Goal: Task Accomplishment & Management: Manage account settings

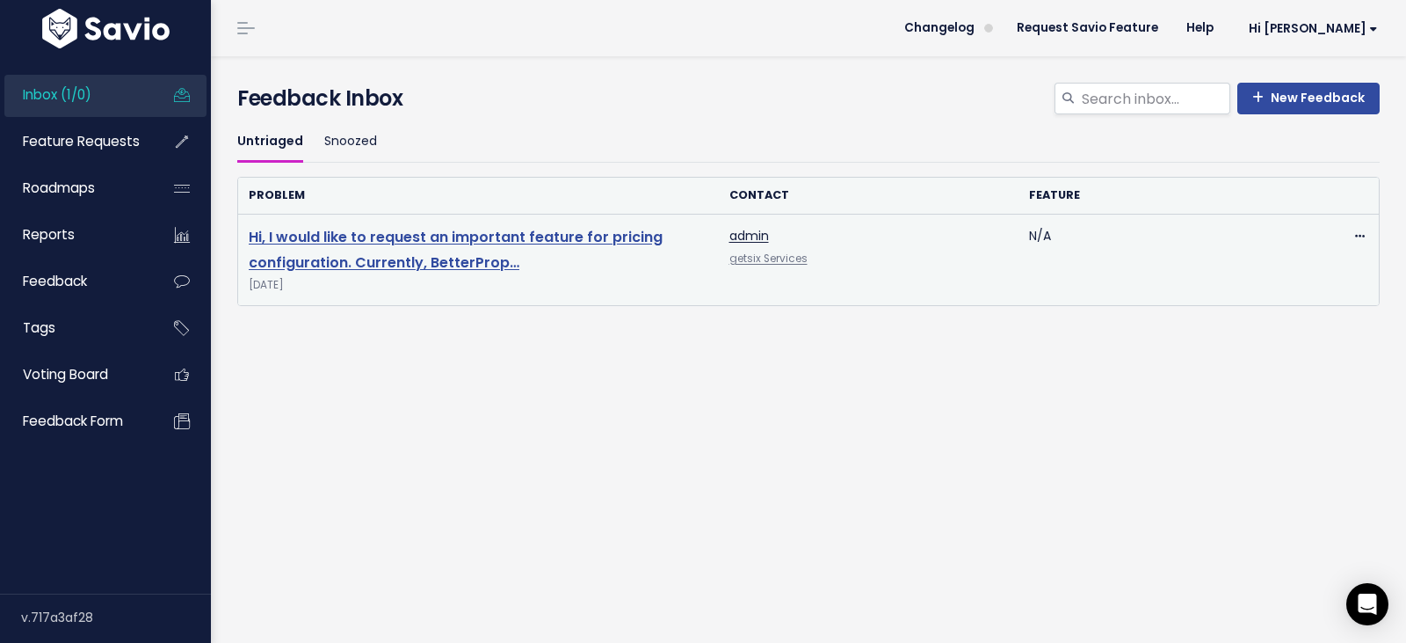
click at [385, 258] on link "Hi, I would like to request an important feature for pricing configuration. Cur…" at bounding box center [456, 250] width 414 height 46
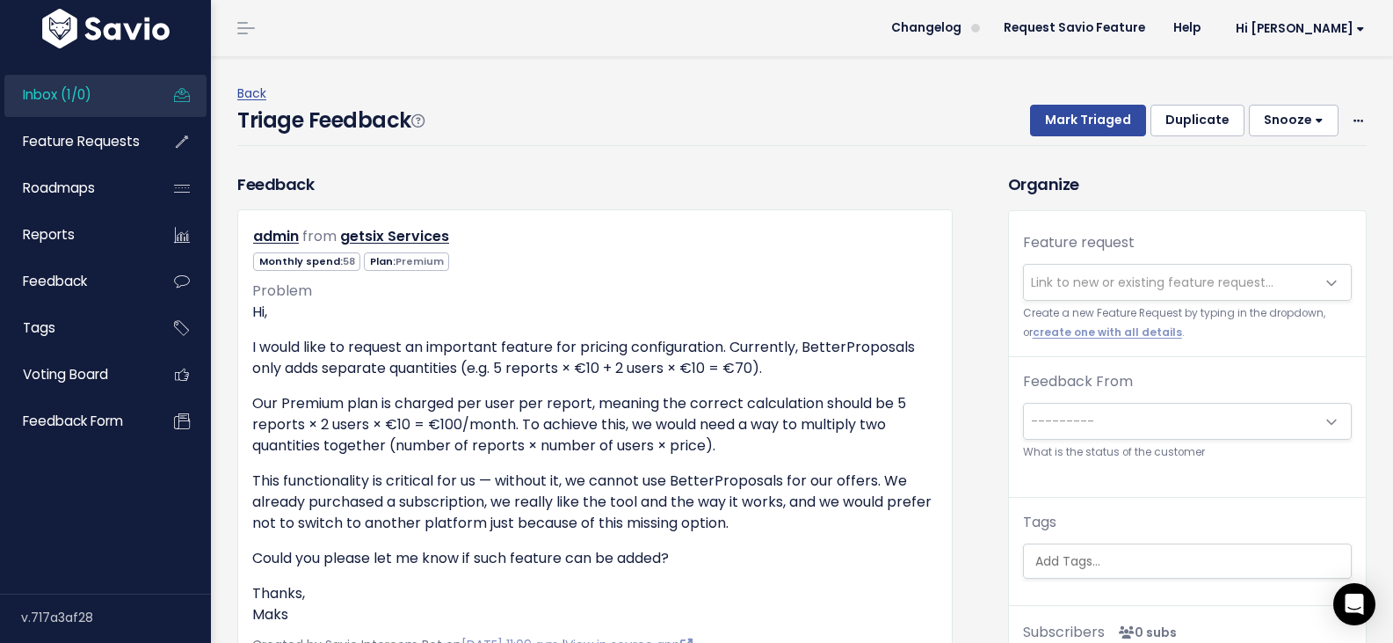
click at [1073, 282] on span "Link to new or existing feature request..." at bounding box center [1152, 282] width 243 height 18
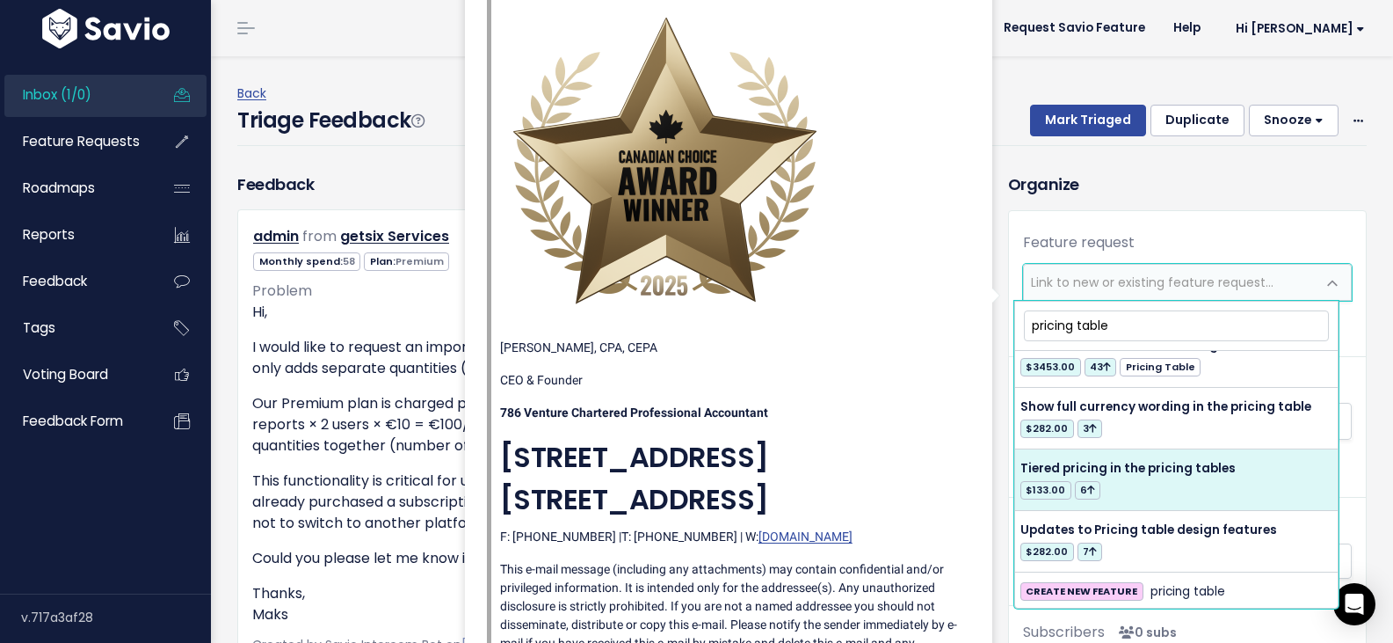
scroll to position [582, 0]
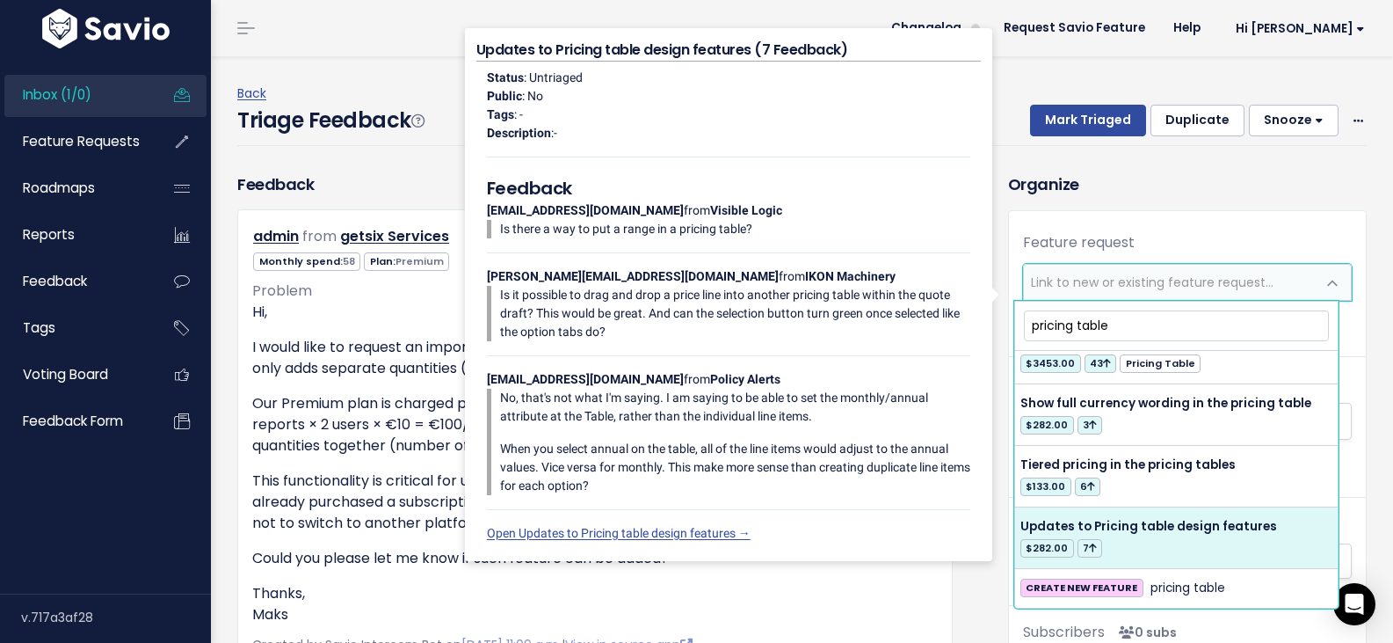
type input "pricing table"
select select "12683"
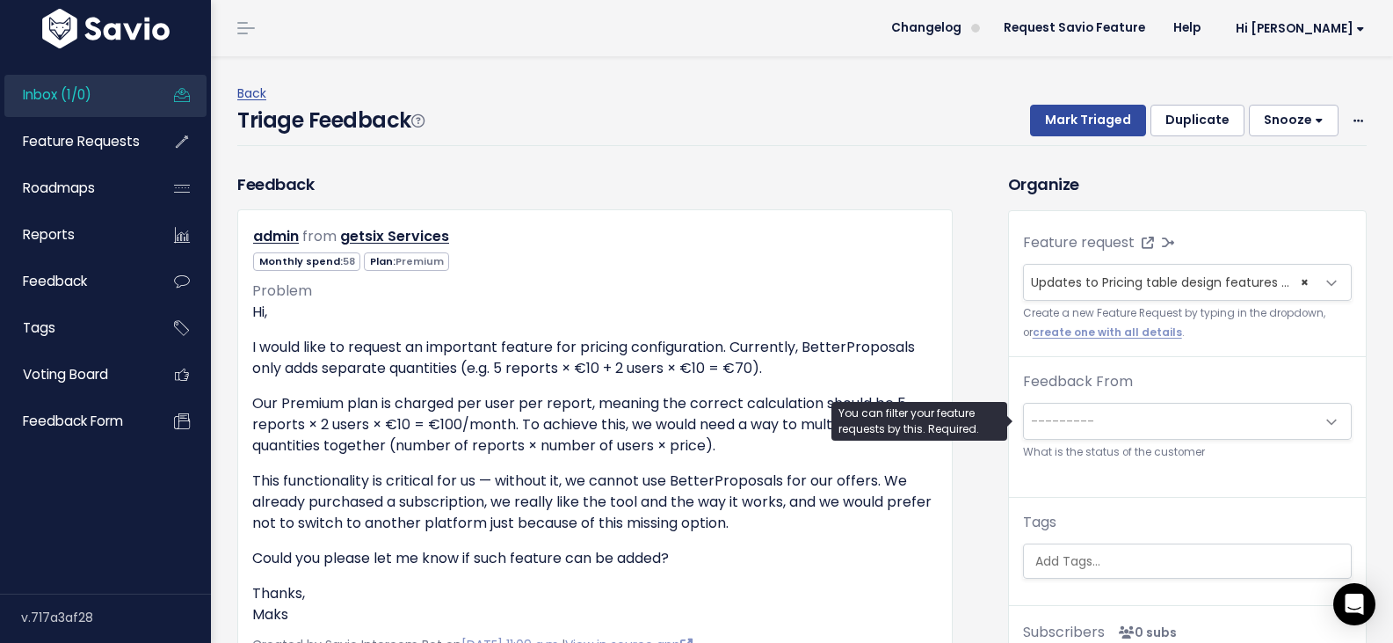
click at [1058, 408] on span "---------" at bounding box center [1170, 420] width 292 height 35
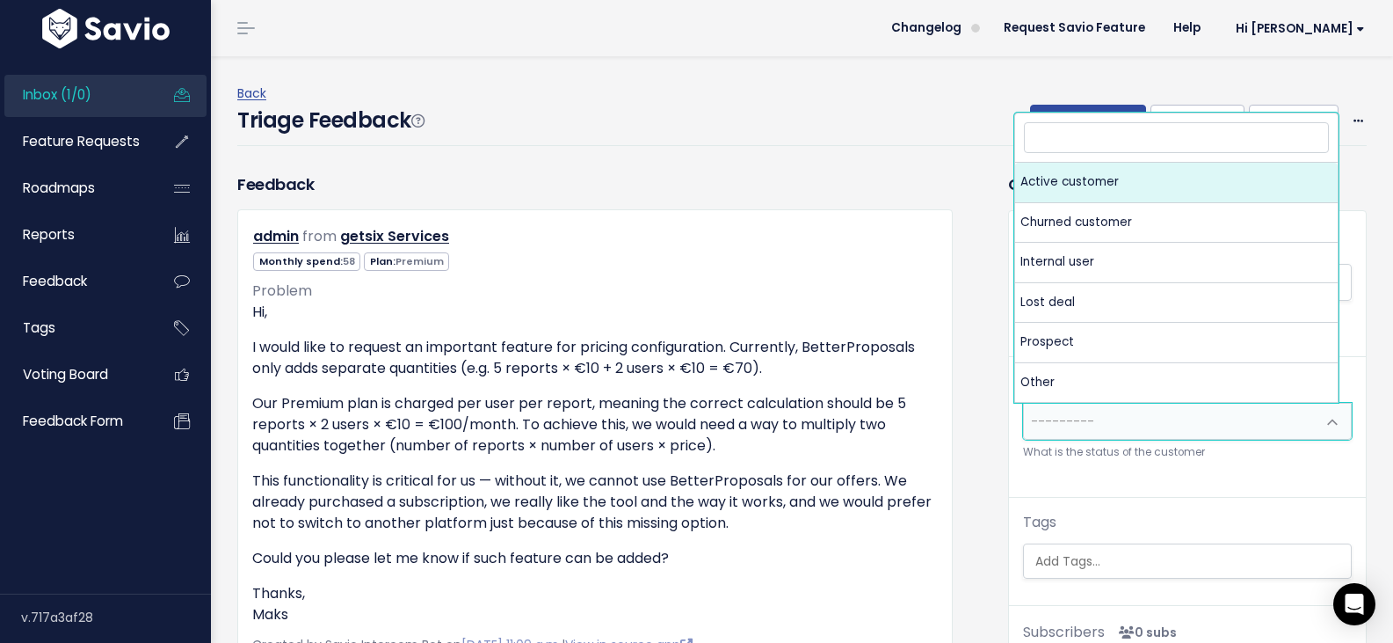
select select "ACTIVE"
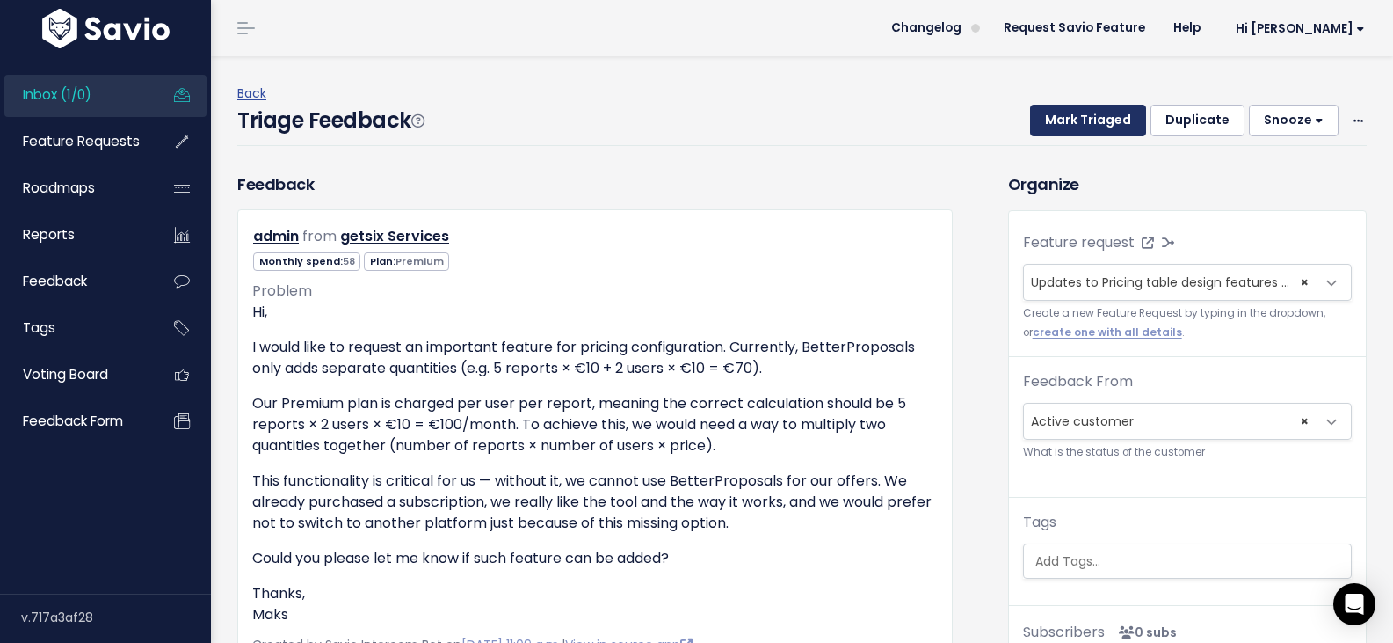
click at [1084, 119] on button "Mark Triaged" at bounding box center [1088, 121] width 116 height 32
